Goal: Information Seeking & Learning: Understand process/instructions

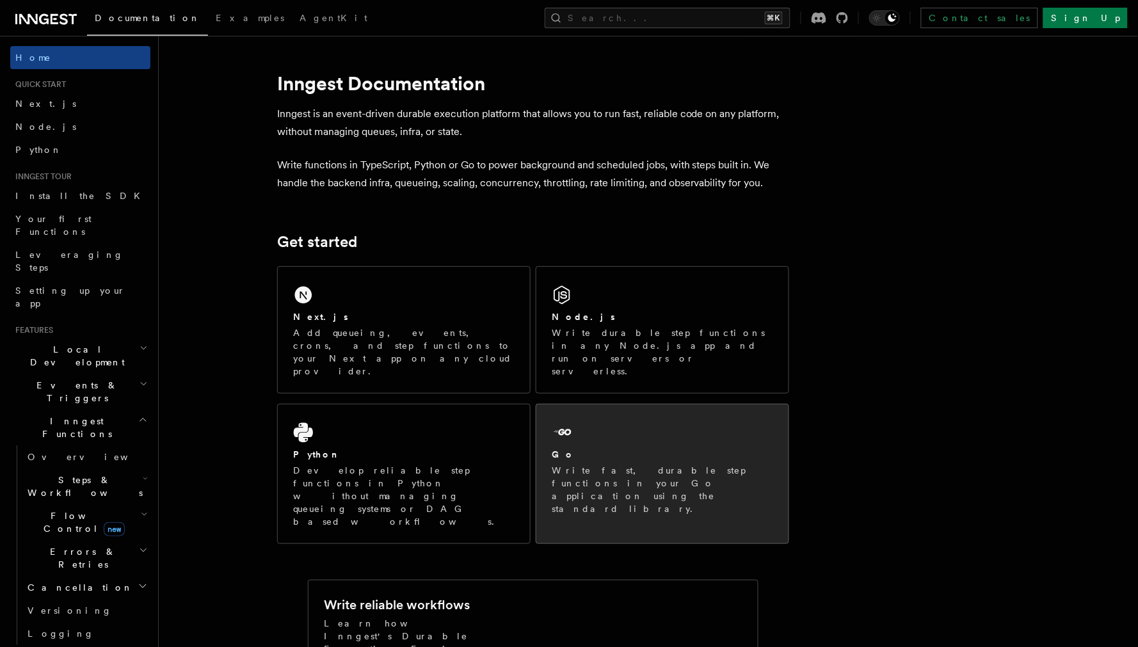
click at [595, 464] on p "Write fast, durable step functions in your Go application using the standard li…" at bounding box center [661, 489] width 221 height 51
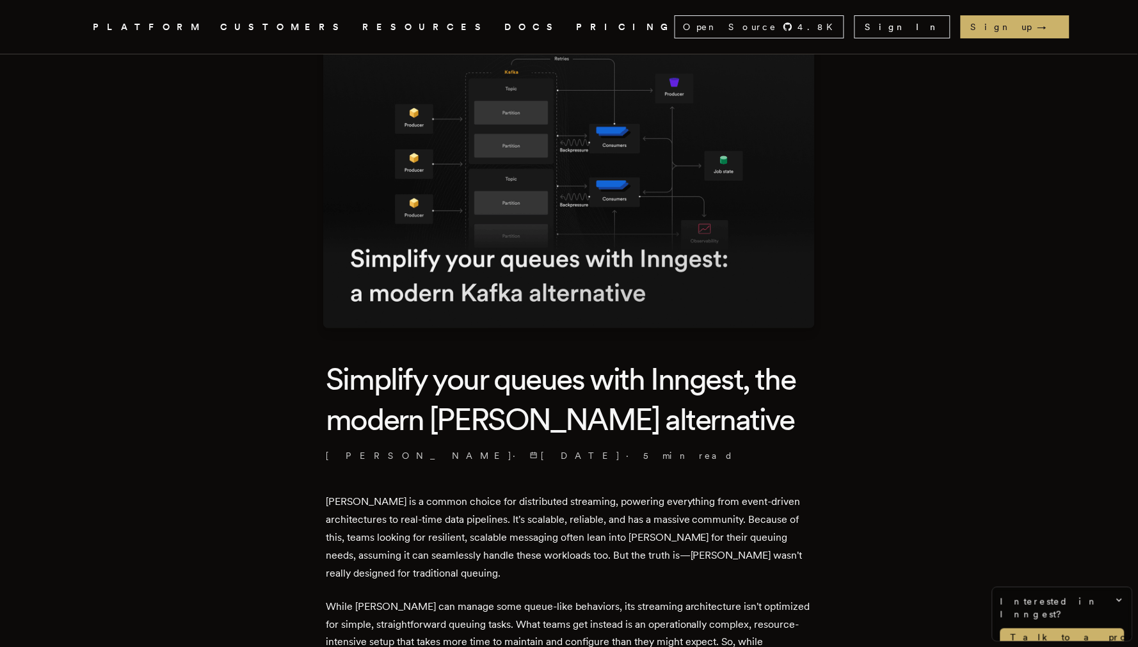
scroll to position [57, 0]
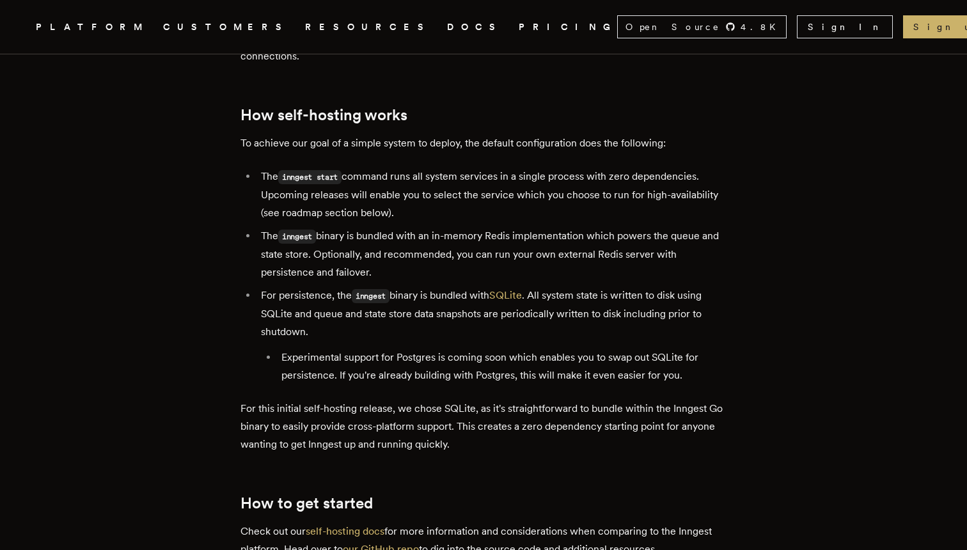
scroll to position [1840, 0]
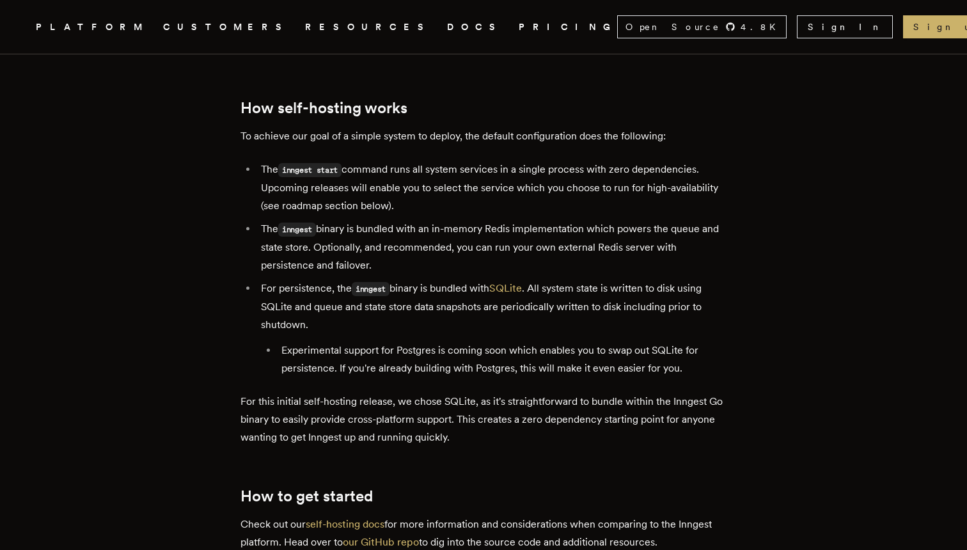
click at [340, 518] on link "self-hosting docs" at bounding box center [345, 524] width 79 height 12
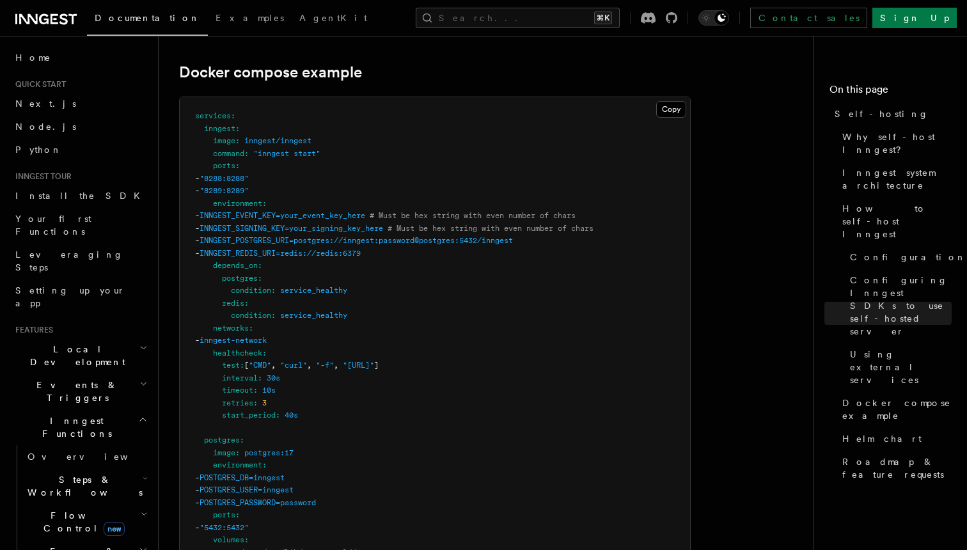
scroll to position [2647, 0]
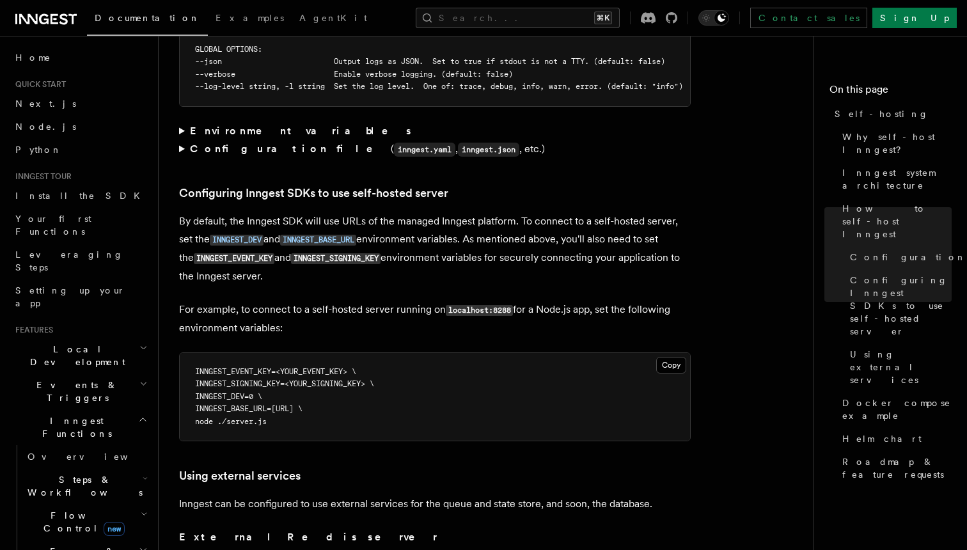
click at [546, 232] on p "By default, the Inngest SDK will use URLs of the managed Inngest platform. To c…" at bounding box center [435, 248] width 512 height 73
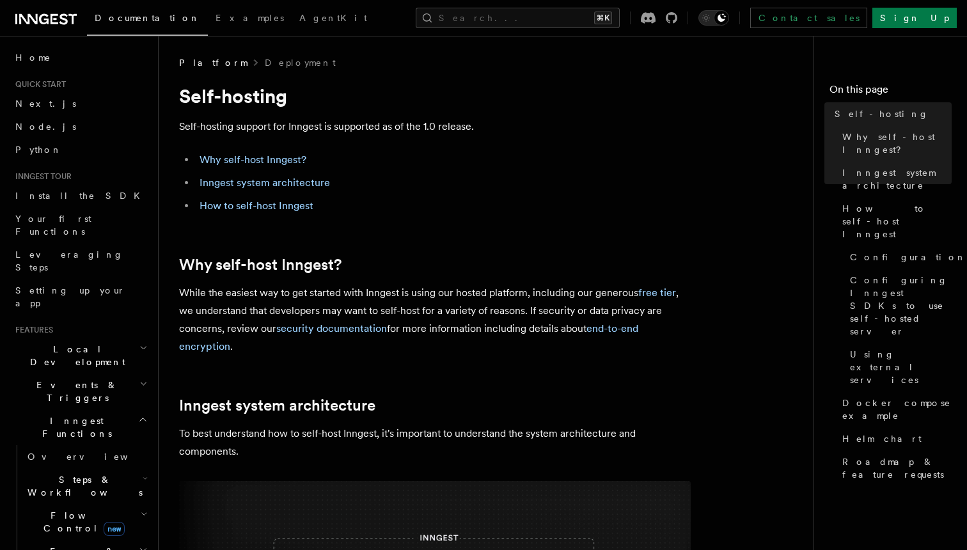
scroll to position [0, 0]
drag, startPoint x: 182, startPoint y: 99, endPoint x: 311, endPoint y: 99, distance: 128.6
click at [311, 99] on h1 "Self-hosting" at bounding box center [435, 95] width 512 height 23
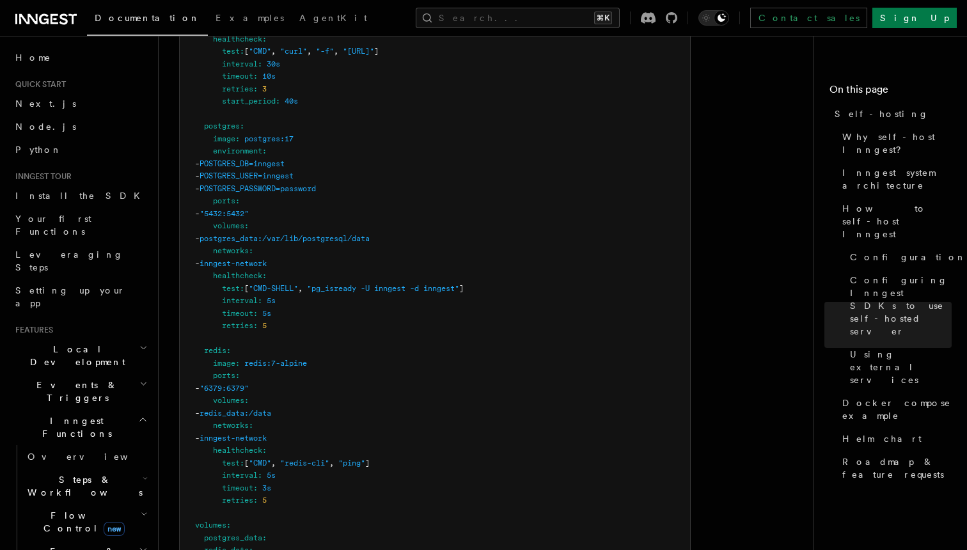
scroll to position [3455, 0]
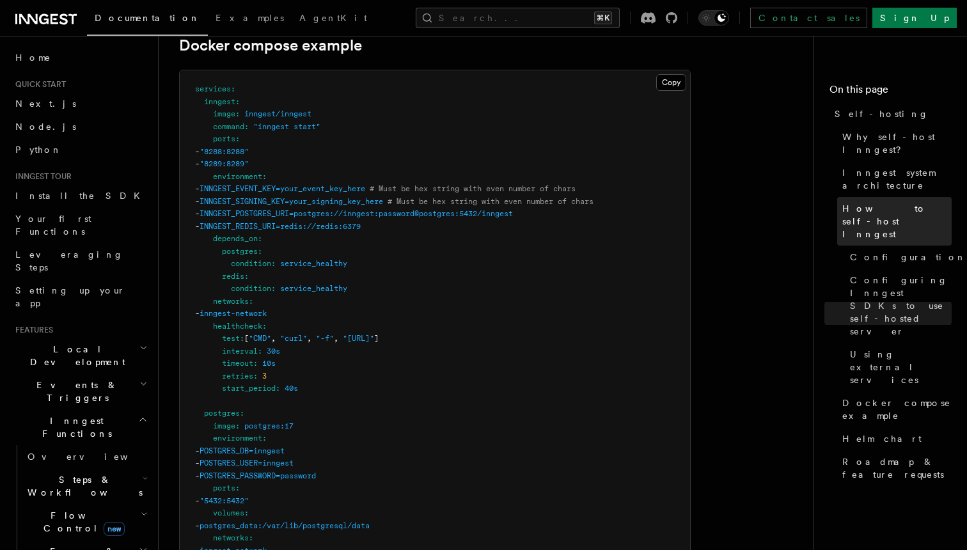
click at [877, 202] on span "How to self-host Inngest" at bounding box center [897, 221] width 109 height 38
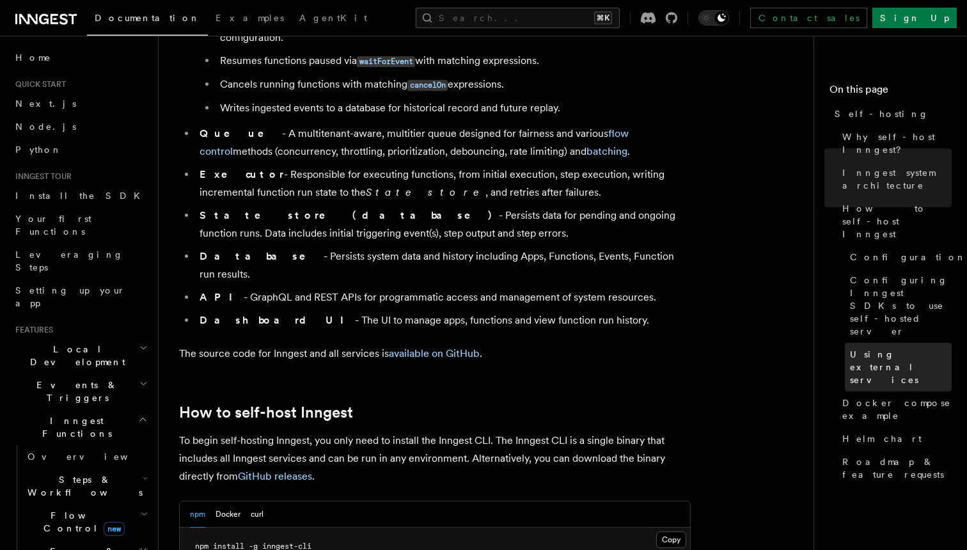
click at [878, 343] on link "Using external services" at bounding box center [898, 367] width 107 height 49
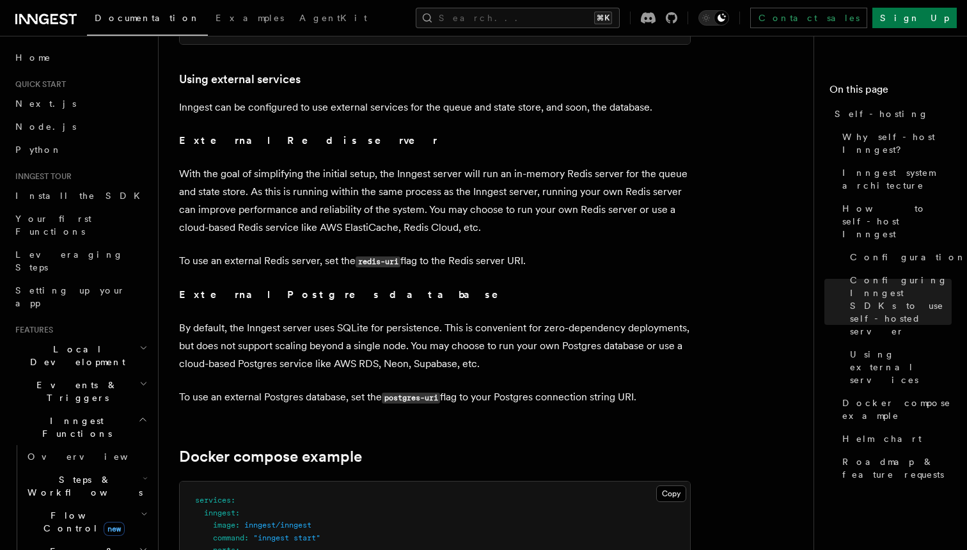
scroll to position [2969, 0]
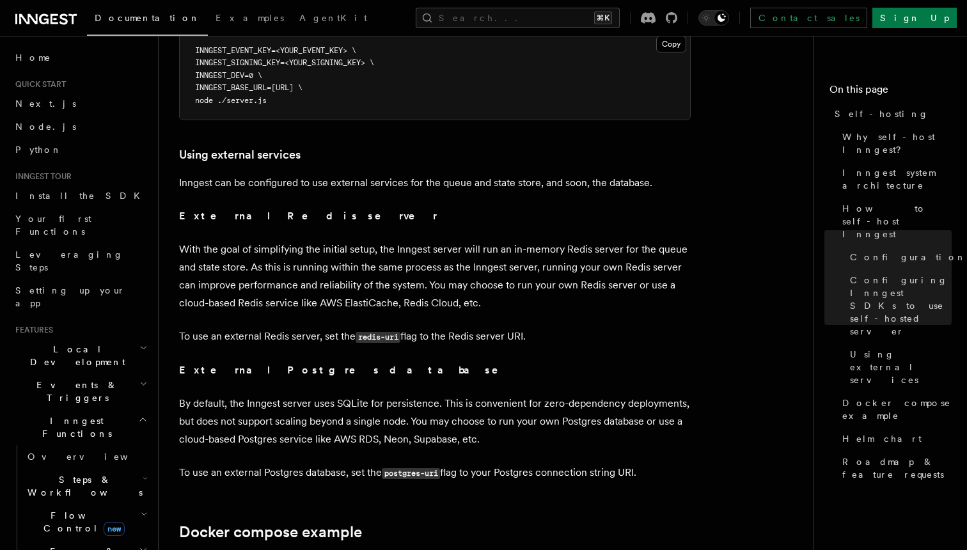
click at [318, 395] on p "By default, the Inngest server uses SQLite for persistence. This is convenient …" at bounding box center [435, 422] width 512 height 54
click at [429, 395] on p "By default, the Inngest server uses SQLite for persistence. This is convenient …" at bounding box center [435, 422] width 512 height 54
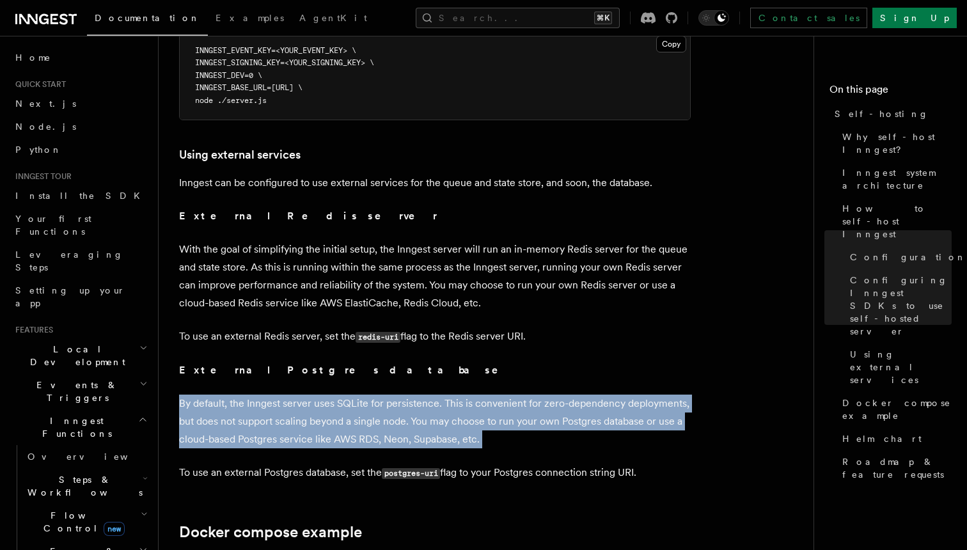
click at [429, 395] on p "By default, the Inngest server uses SQLite for persistence. This is convenient …" at bounding box center [435, 422] width 512 height 54
click at [456, 395] on p "By default, the Inngest server uses SQLite for persistence. This is convenient …" at bounding box center [435, 422] width 512 height 54
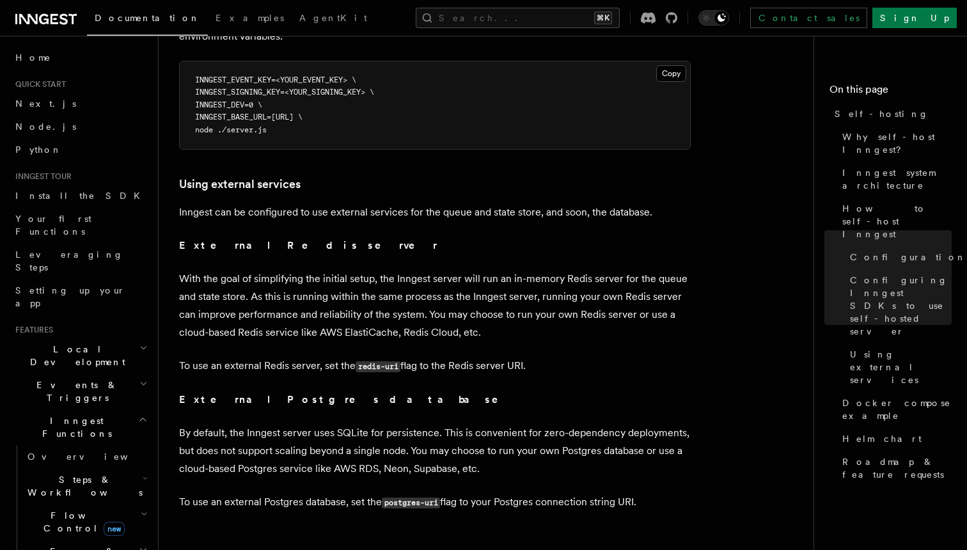
scroll to position [2949, 0]
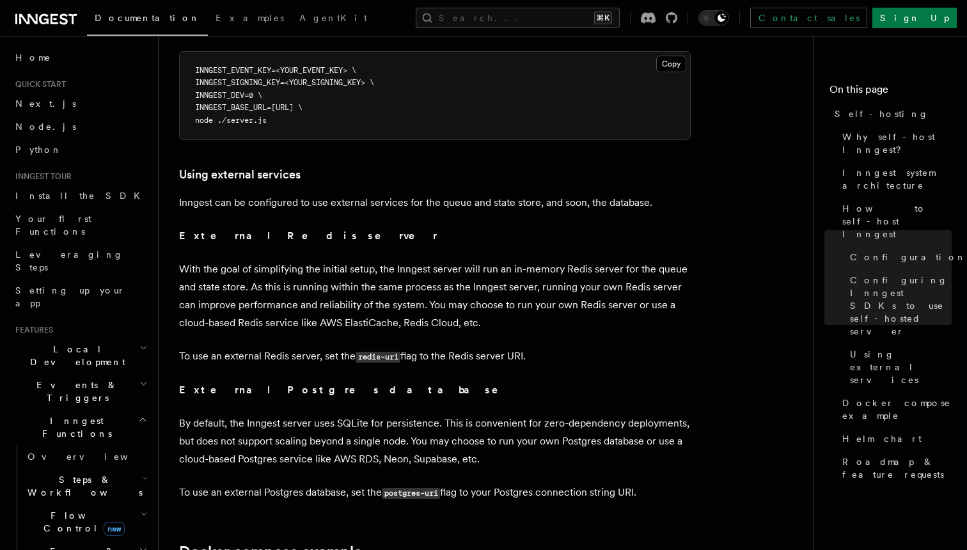
drag, startPoint x: 654, startPoint y: 442, endPoint x: 599, endPoint y: 381, distance: 82.5
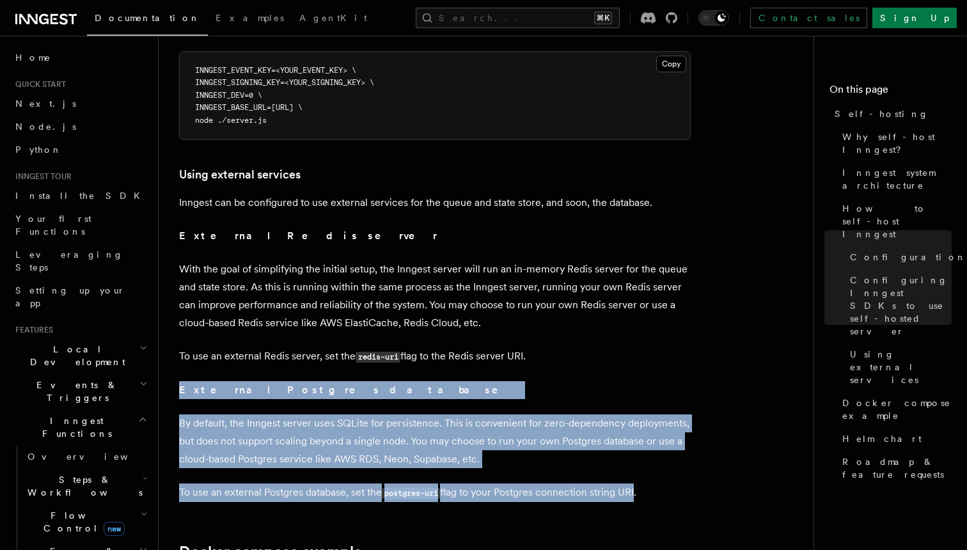
drag, startPoint x: 285, startPoint y: 327, endPoint x: 638, endPoint y: 433, distance: 368.8
click at [638, 484] on p "To use an external Postgres database, set the postgres-uri flag to your Postgre…" at bounding box center [435, 493] width 512 height 19
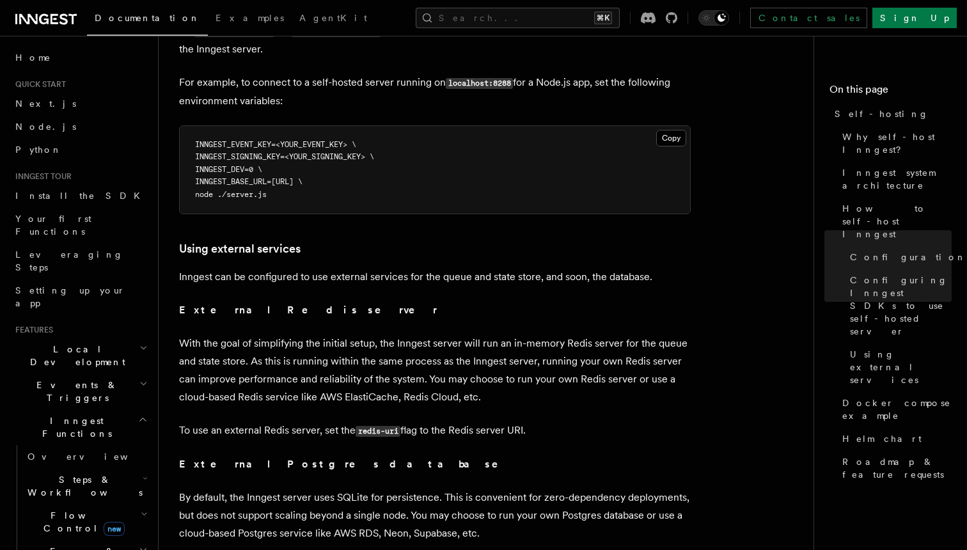
scroll to position [2875, 0]
